Goal: Obtain resource: Download file/media

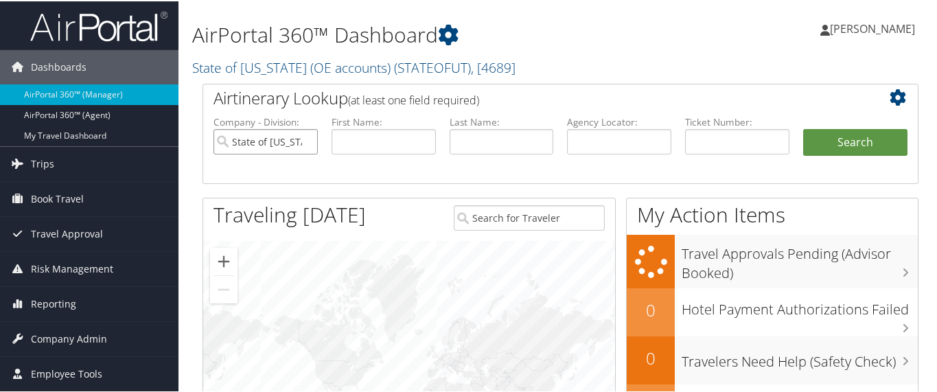
click at [308, 141] on input "State of Utah (OE accounts)" at bounding box center [265, 140] width 104 height 25
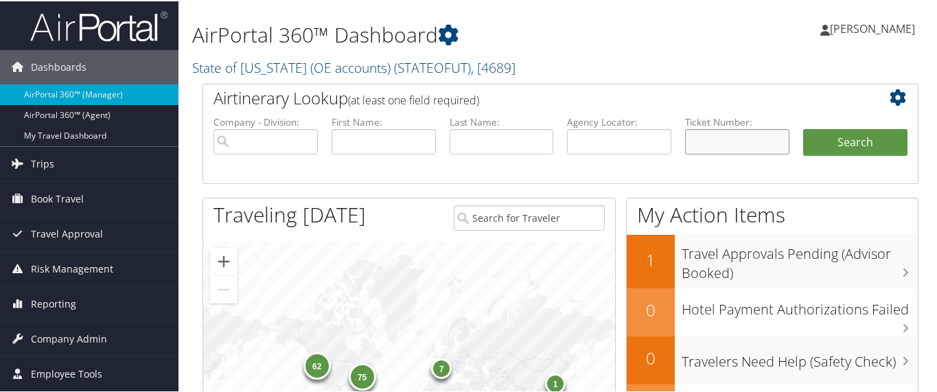
click at [714, 137] on input "text" at bounding box center [737, 140] width 104 height 25
paste input "006 7310 901629"
type input "006 7310 901629"
click at [837, 132] on button "Search" at bounding box center [855, 141] width 104 height 27
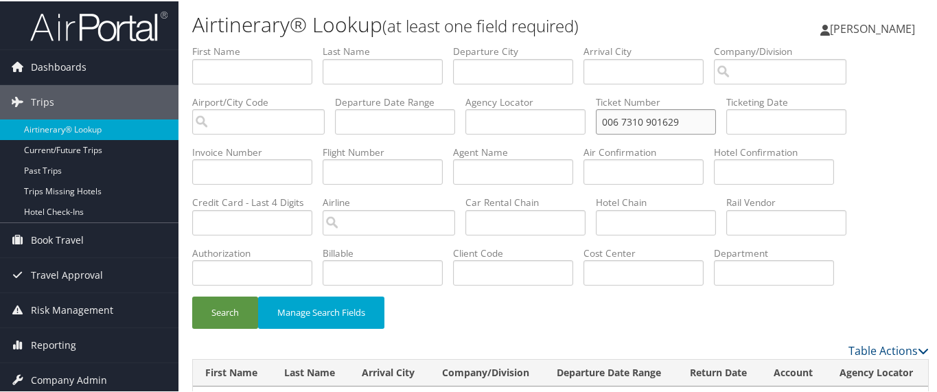
click at [618, 119] on input "006 7310 901629" at bounding box center [656, 120] width 120 height 25
click at [620, 119] on input "006 7310 901629" at bounding box center [656, 120] width 120 height 25
type input "0067310901629"
click at [192, 295] on button "Search" at bounding box center [225, 311] width 66 height 32
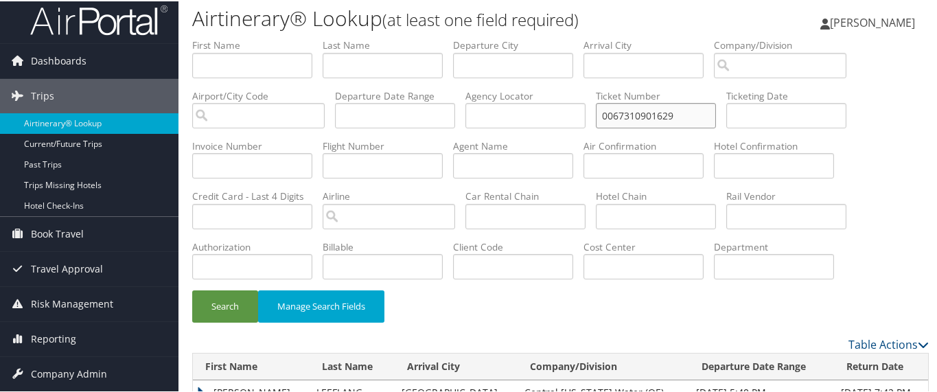
scroll to position [49, 0]
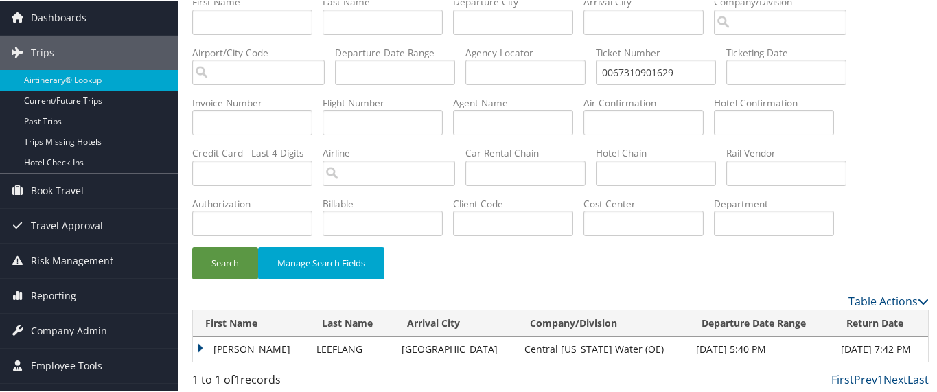
click at [197, 343] on td "BARTUS THORNTON" at bounding box center [251, 348] width 117 height 25
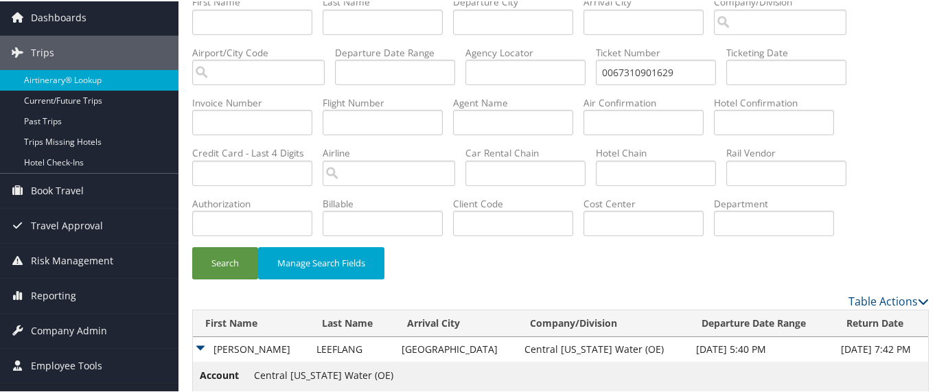
scroll to position [149, 0]
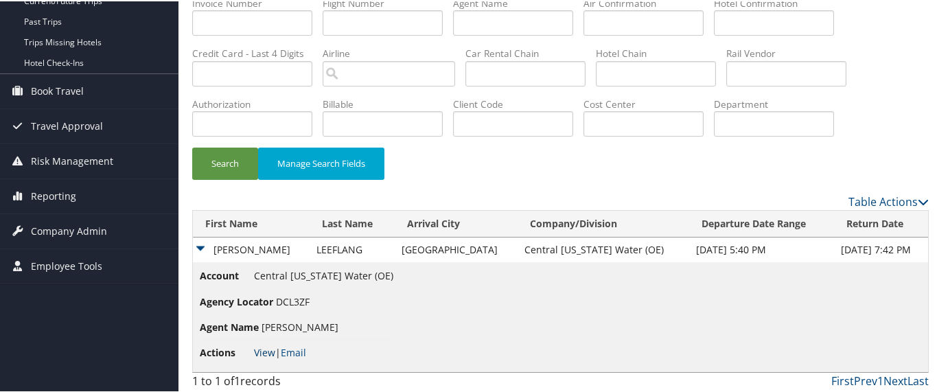
click at [268, 347] on link "View" at bounding box center [264, 351] width 21 height 13
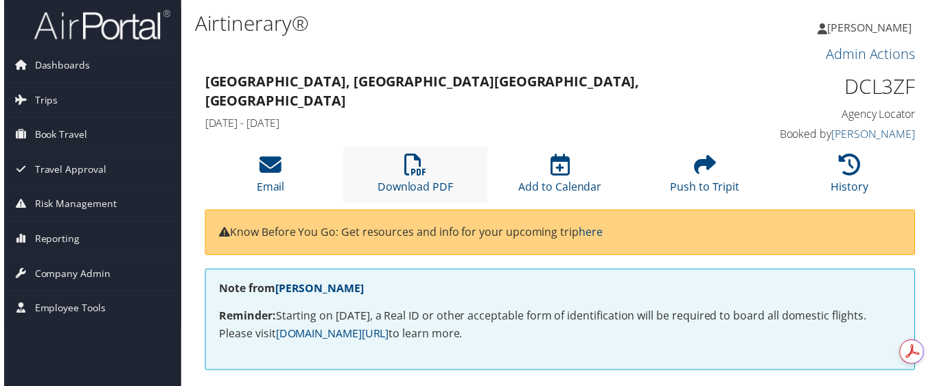
click at [410, 178] on li "Download PDF" at bounding box center [415, 176] width 146 height 56
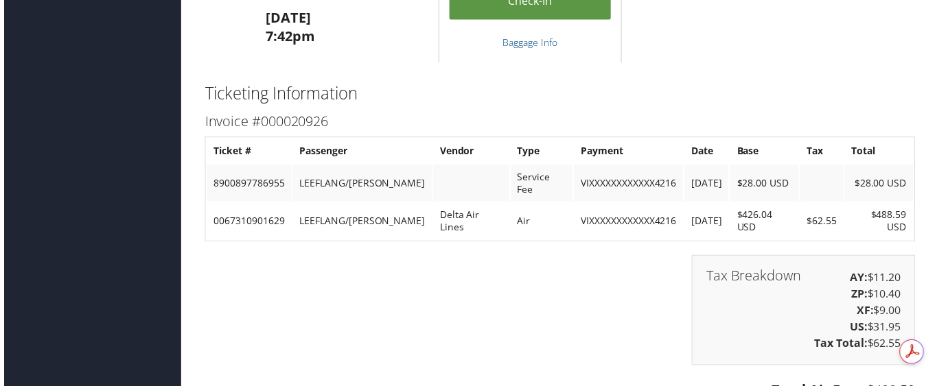
scroll to position [1115, 0]
